Goal: Task Accomplishment & Management: Use online tool/utility

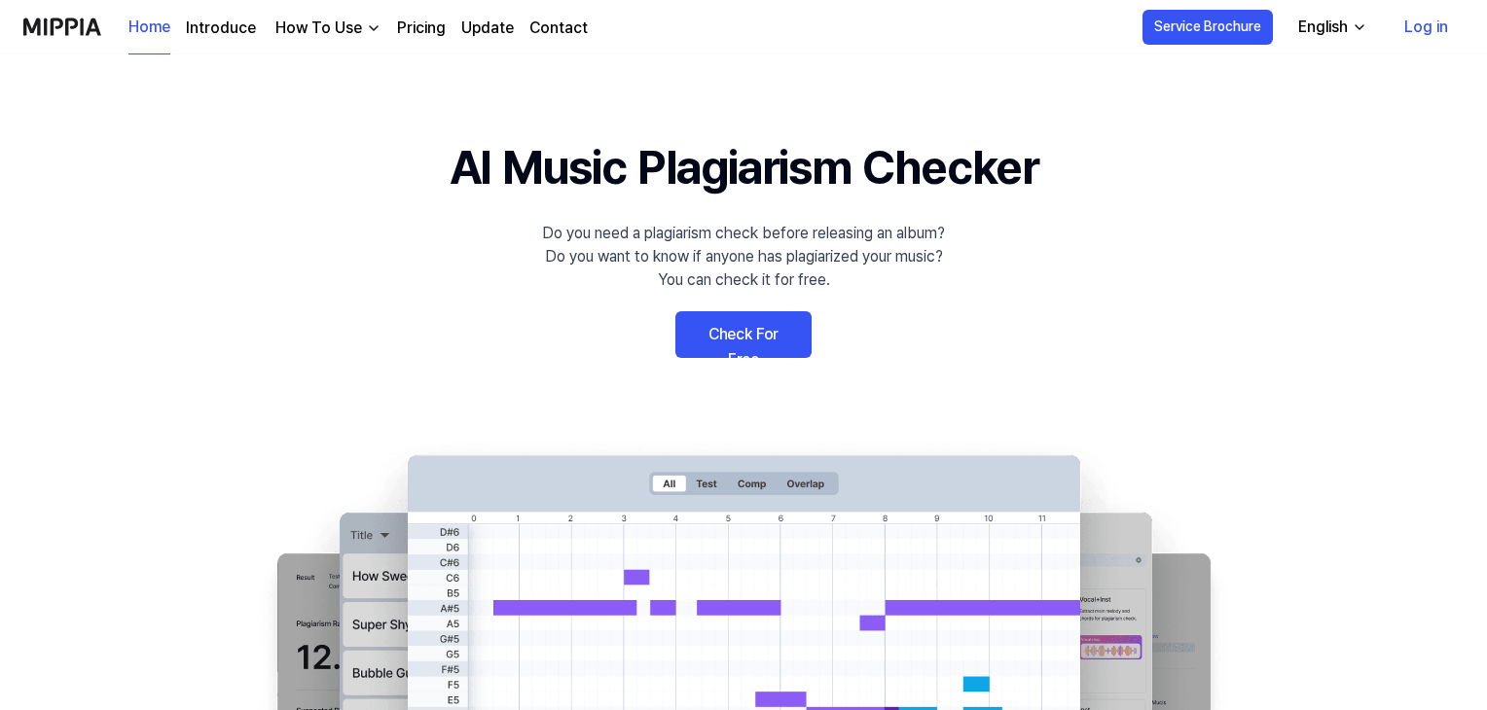
click at [770, 358] on 배너 "AI Music Plagiarism Checker Do you need a plagiarism check before releasing an …" at bounding box center [743, 488] width 1401 height 712
click at [761, 333] on link "Check For Free" at bounding box center [743, 334] width 136 height 47
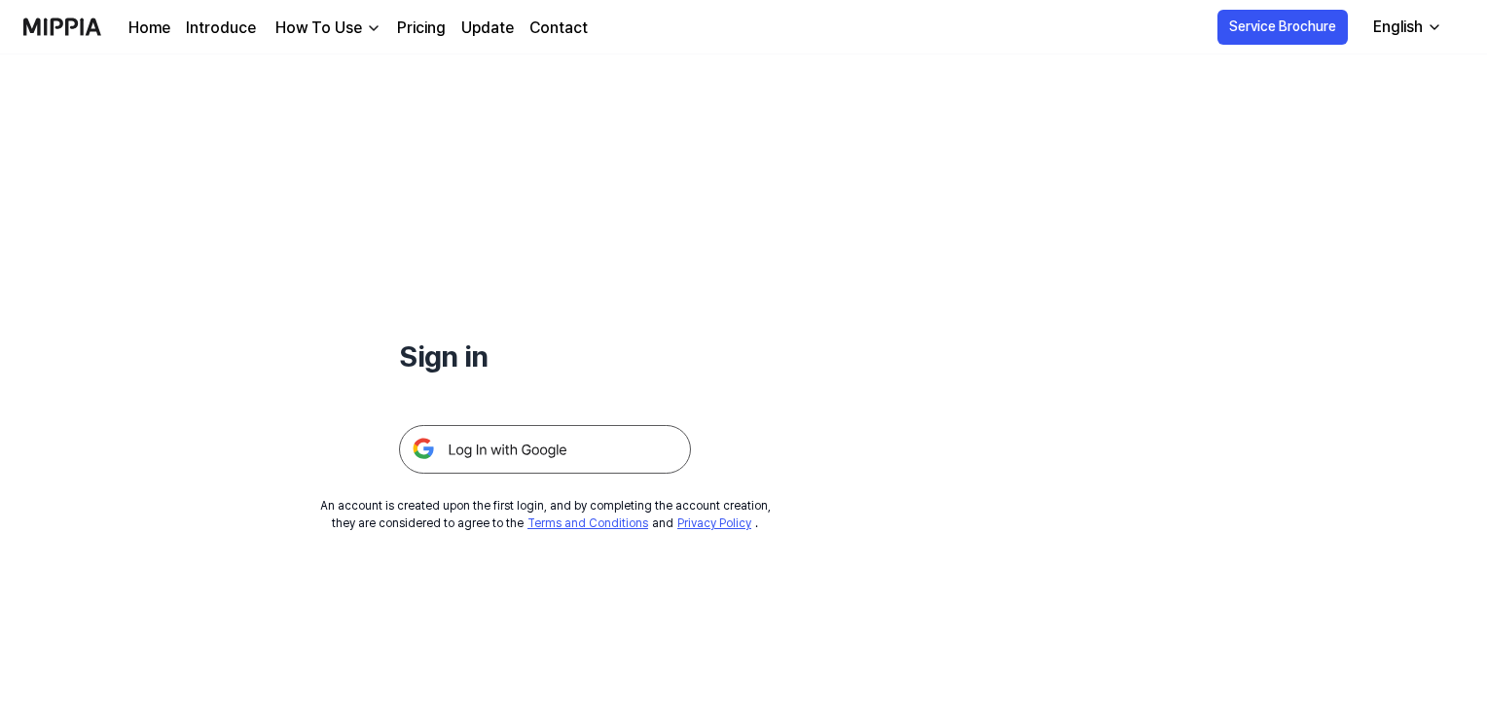
click at [664, 441] on img at bounding box center [545, 449] width 292 height 49
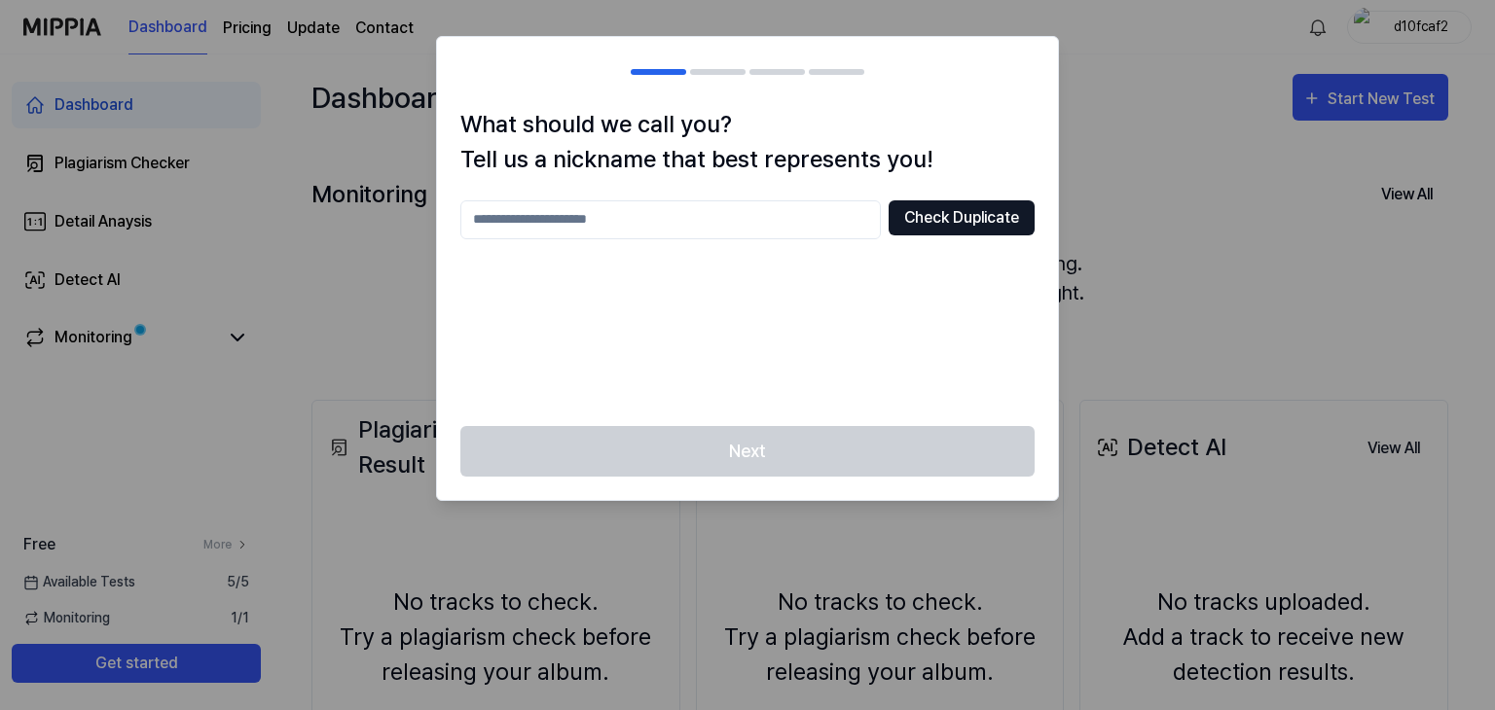
click at [959, 206] on button "Check Duplicate" at bounding box center [961, 217] width 146 height 35
click at [730, 208] on input "text" at bounding box center [670, 219] width 420 height 39
type input "******"
click at [965, 201] on button "Check Duplicate" at bounding box center [961, 217] width 146 height 35
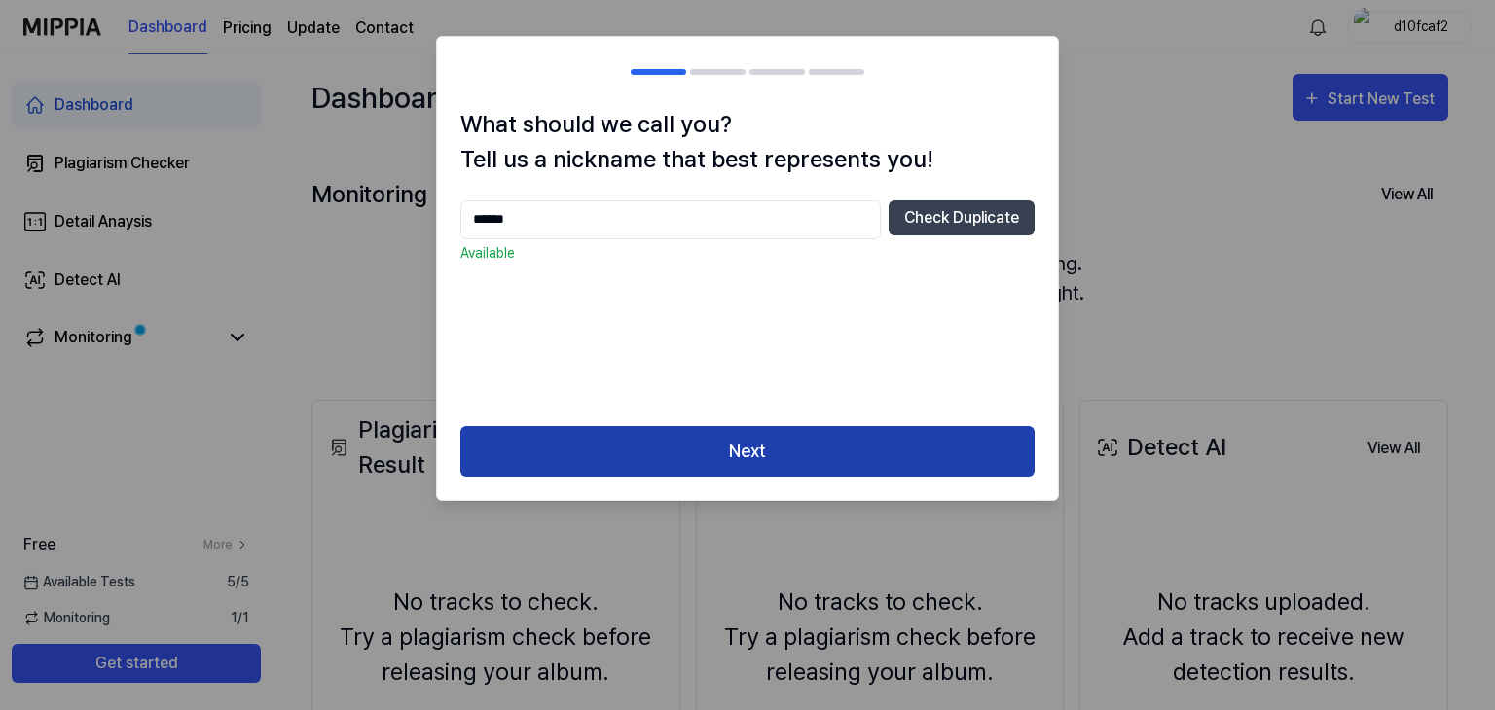
click at [769, 457] on button "Next" at bounding box center [747, 452] width 574 height 52
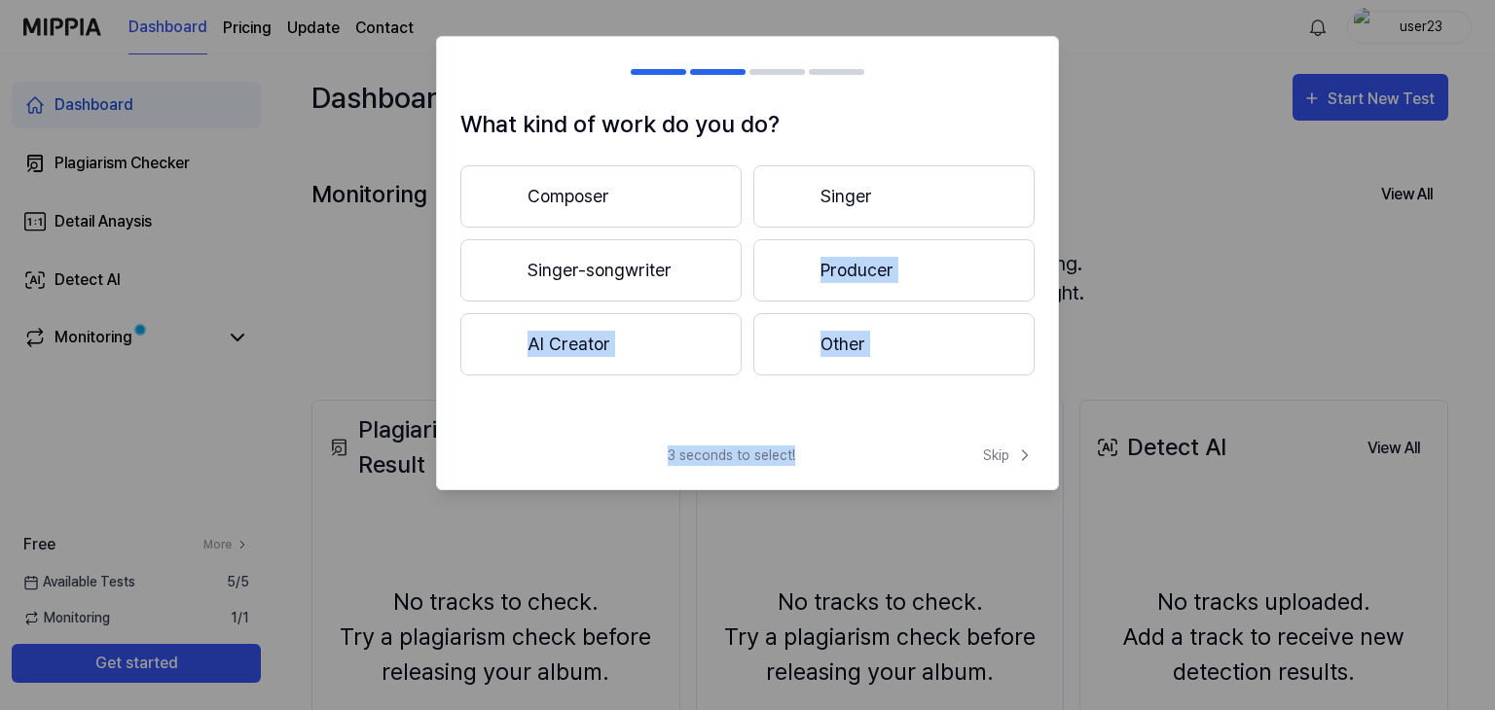
drag, startPoint x: 809, startPoint y: 467, endPoint x: 888, endPoint y: 263, distance: 219.4
click at [888, 263] on div "What kind of work do you do? Composer Singer Singer-songwriter Producer AI Crea…" at bounding box center [747, 263] width 623 height 454
click at [888, 263] on button "Producer" at bounding box center [893, 270] width 281 height 62
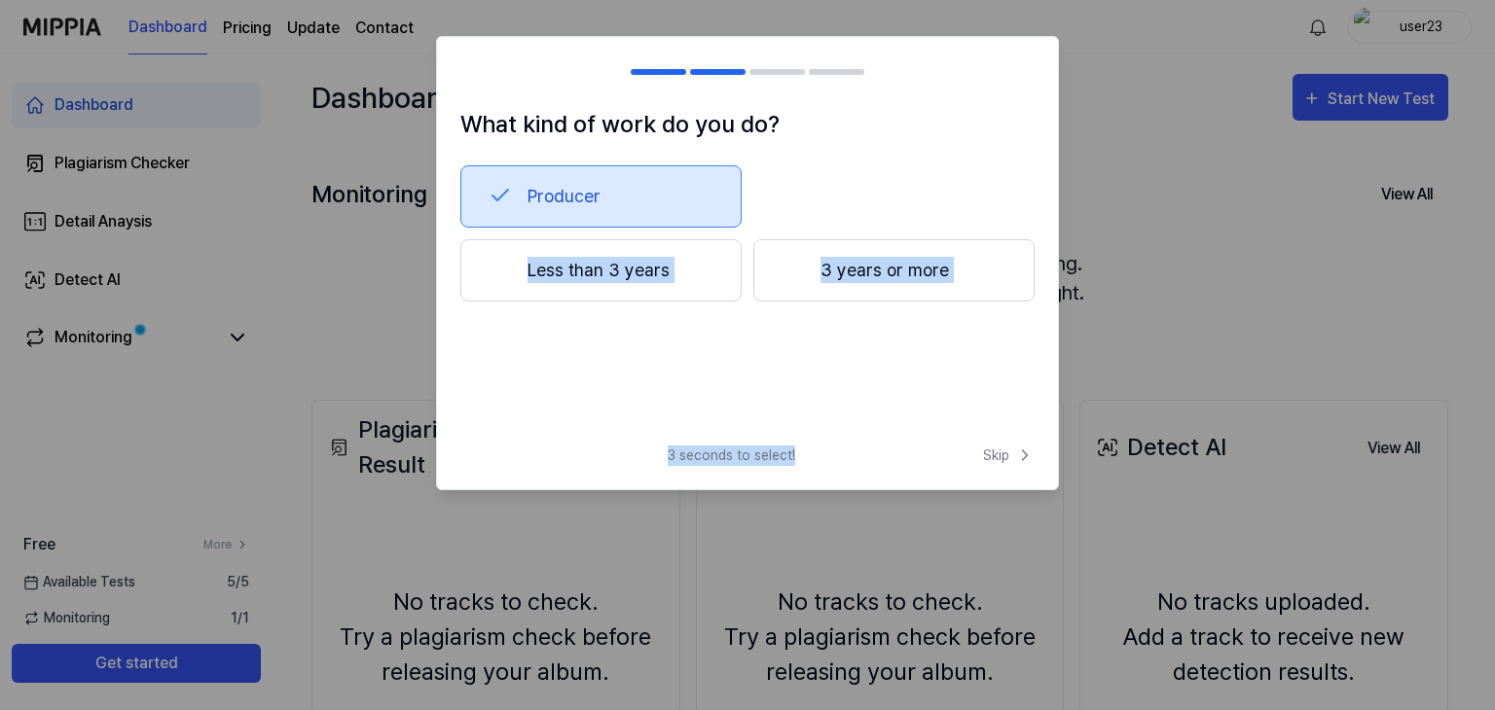
click at [720, 343] on div "Producer Less than 3 years 3 years or more" at bounding box center [747, 266] width 574 height 202
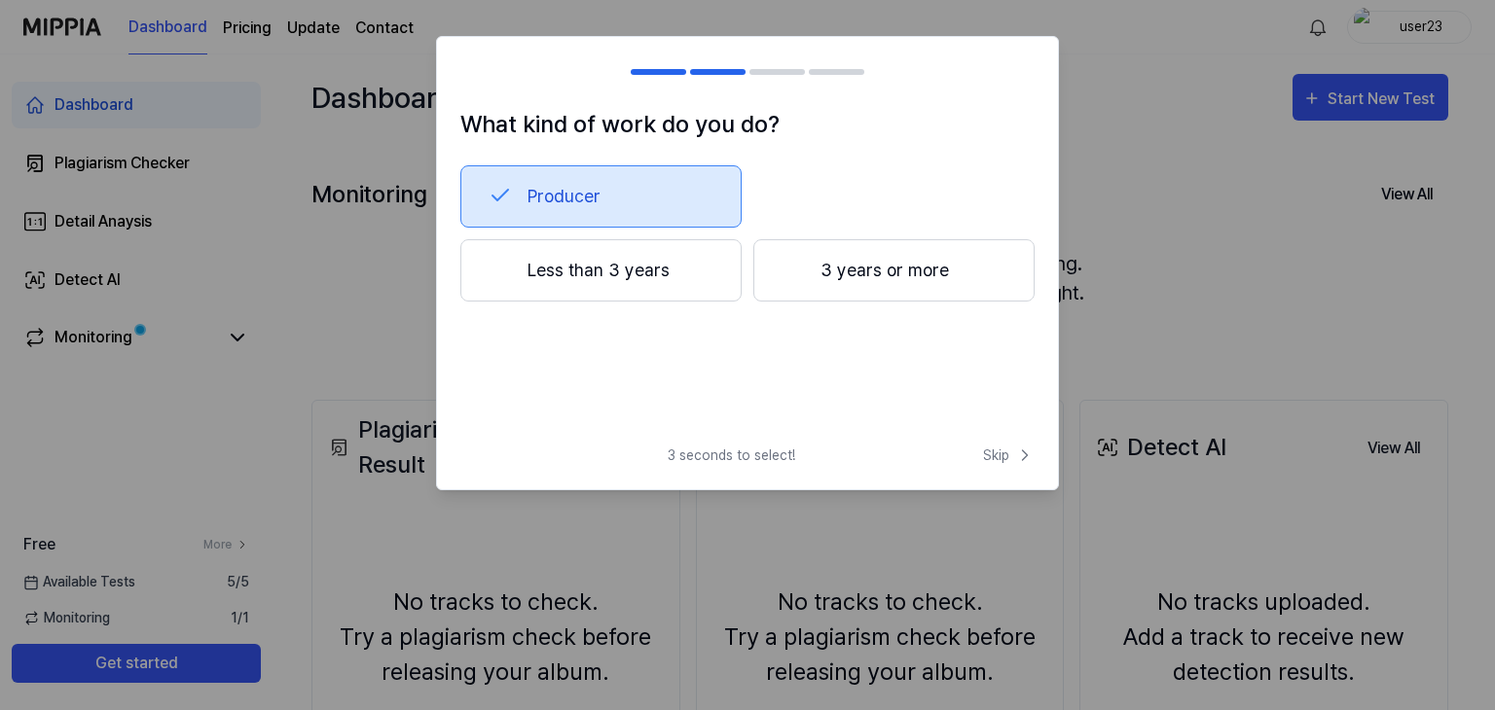
click at [645, 277] on button "Less than 3 years" at bounding box center [600, 270] width 281 height 62
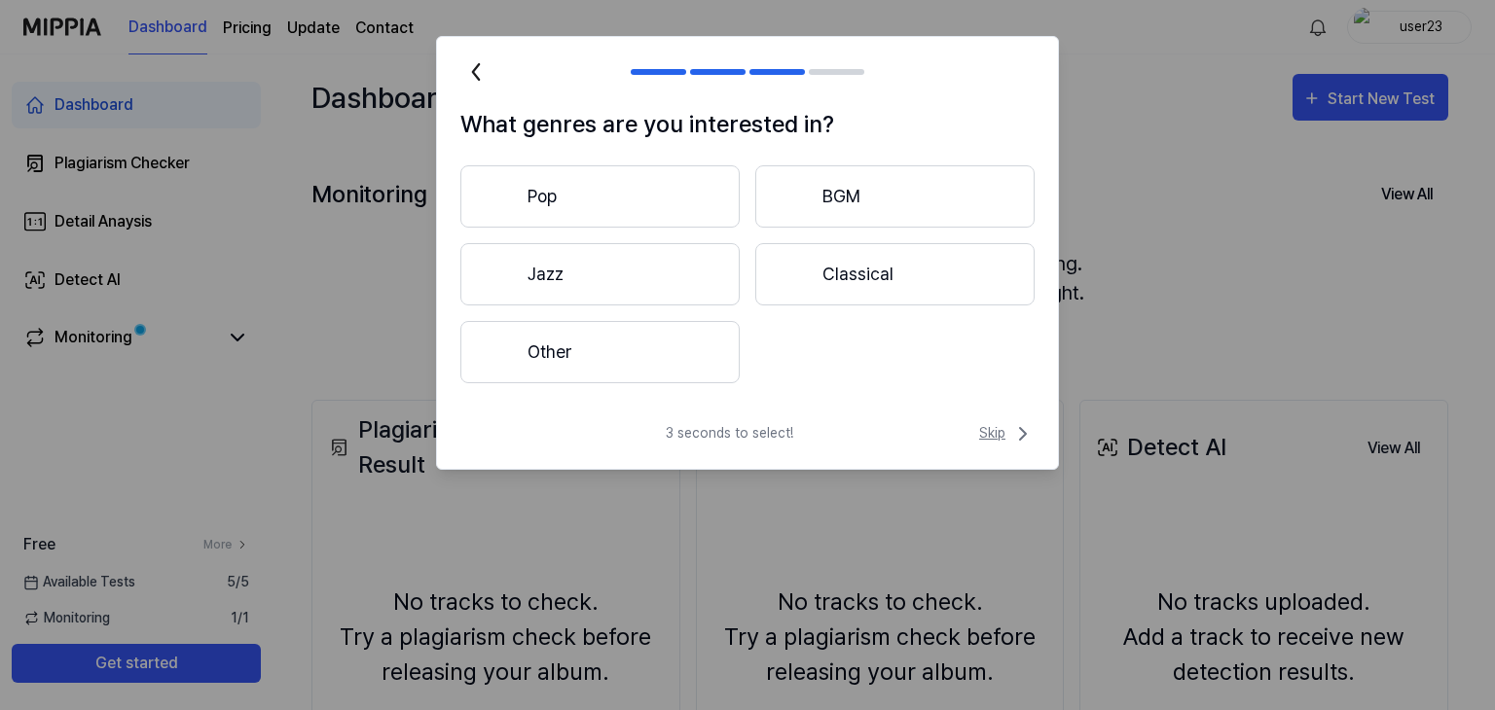
click at [997, 440] on span "Skip" at bounding box center [1006, 433] width 55 height 23
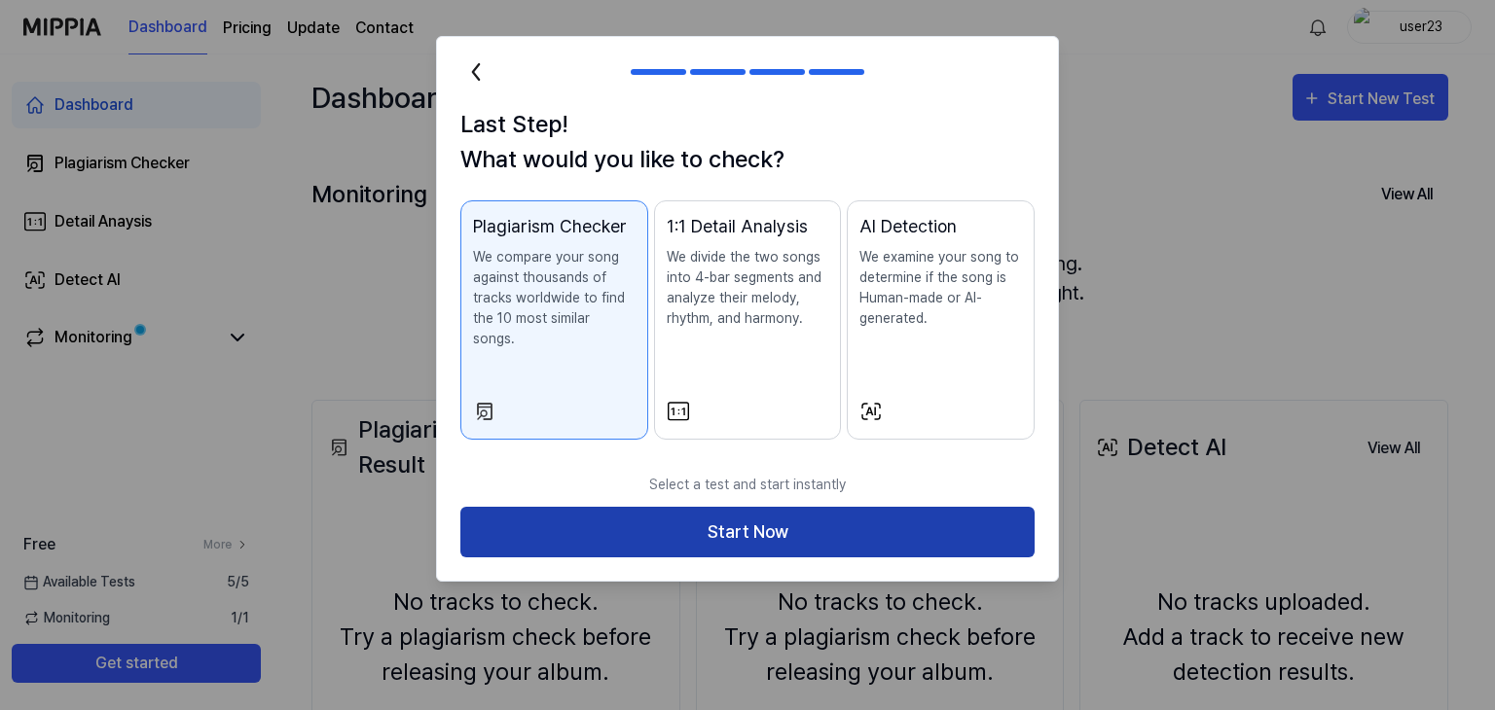
click at [721, 507] on button "Start Now" at bounding box center [747, 533] width 574 height 52
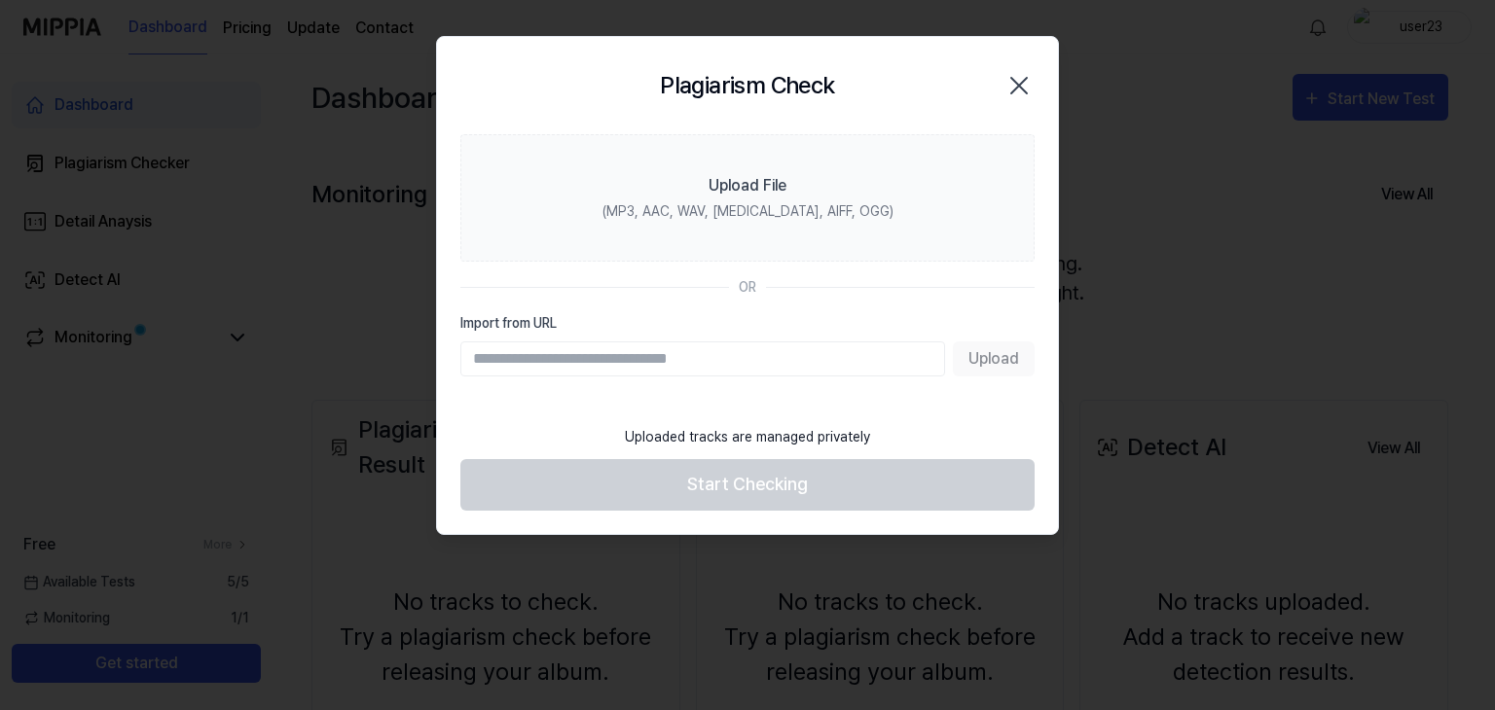
click at [821, 359] on input "Import from URL" at bounding box center [702, 359] width 485 height 35
click at [862, 422] on div "Uploaded tracks are managed privately" at bounding box center [747, 438] width 269 height 44
click at [1023, 79] on icon "button" at bounding box center [1018, 85] width 31 height 31
